Goal: Check status: Check status

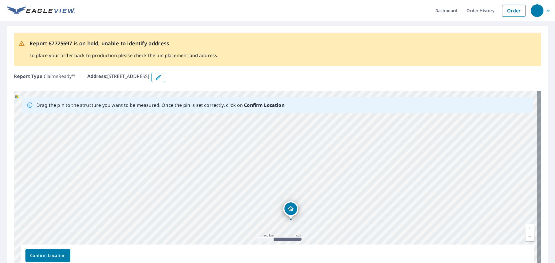
drag, startPoint x: 243, startPoint y: 192, endPoint x: 335, endPoint y: 215, distance: 95.3
click at [335, 215] on div "[STREET_ADDRESS][PERSON_NAME]" at bounding box center [278, 181] width 528 height 181
drag, startPoint x: 262, startPoint y: 168, endPoint x: 312, endPoint y: 226, distance: 76.5
click at [315, 231] on div "[STREET_ADDRESS][PERSON_NAME]" at bounding box center [278, 181] width 528 height 181
drag, startPoint x: 276, startPoint y: 174, endPoint x: 268, endPoint y: 103, distance: 71.6
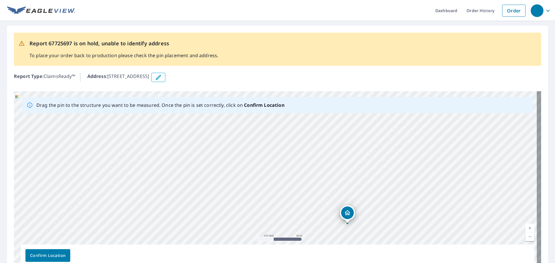
click at [268, 103] on div "Drag the pin to the structure you want to be measured. Once the pin is set corr…" at bounding box center [278, 181] width 528 height 181
click at [253, 110] on div "Drag the pin to the structure you want to be measured. Once the pin is set corr…" at bounding box center [160, 105] width 248 height 12
click at [150, 90] on div "Report 67725697 is on hold, unable to identify address To place your order back…" at bounding box center [277, 59] width 541 height 66
click at [141, 123] on div "[STREET_ADDRESS][PERSON_NAME]" at bounding box center [278, 181] width 528 height 181
drag, startPoint x: 174, startPoint y: 219, endPoint x: 167, endPoint y: 165, distance: 54.5
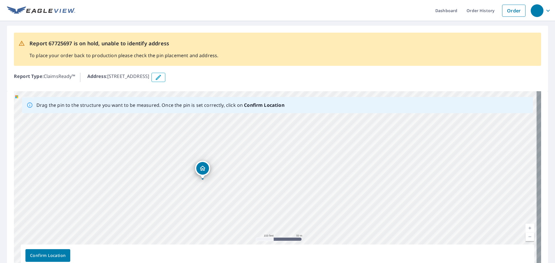
click at [167, 165] on div "[STREET_ADDRESS][PERSON_NAME]" at bounding box center [278, 181] width 528 height 181
drag, startPoint x: 255, startPoint y: 143, endPoint x: 358, endPoint y: 122, distance: 104.4
click at [358, 122] on div "[STREET_ADDRESS][PERSON_NAME]" at bounding box center [278, 181] width 528 height 181
drag, startPoint x: 365, startPoint y: 170, endPoint x: 360, endPoint y: 184, distance: 15.1
click at [360, 184] on div "[STREET_ADDRESS][PERSON_NAME]" at bounding box center [278, 181] width 528 height 181
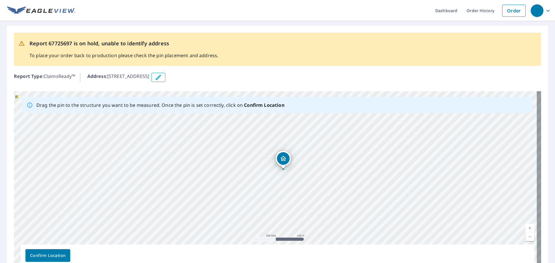
drag, startPoint x: 333, startPoint y: 196, endPoint x: 314, endPoint y: 171, distance: 30.8
click at [314, 171] on div "[STREET_ADDRESS][PERSON_NAME]" at bounding box center [278, 181] width 528 height 181
drag, startPoint x: 275, startPoint y: 169, endPoint x: 329, endPoint y: 204, distance: 64.7
click at [329, 204] on div "[STREET_ADDRESS][PERSON_NAME]" at bounding box center [278, 181] width 528 height 181
drag, startPoint x: 326, startPoint y: 207, endPoint x: 331, endPoint y: 157, distance: 50.6
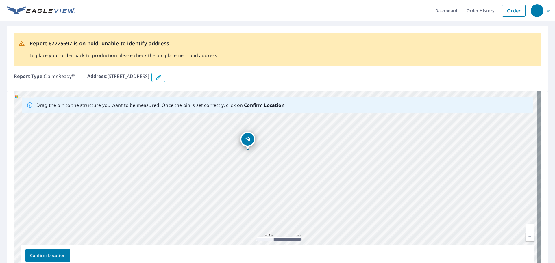
click at [331, 157] on div "[STREET_ADDRESS][PERSON_NAME]" at bounding box center [278, 181] width 528 height 181
drag, startPoint x: 326, startPoint y: 136, endPoint x: 325, endPoint y: 182, distance: 45.7
click at [325, 182] on div "[STREET_ADDRESS][PERSON_NAME]" at bounding box center [278, 181] width 528 height 181
